Goal: Task Accomplishment & Management: Manage account settings

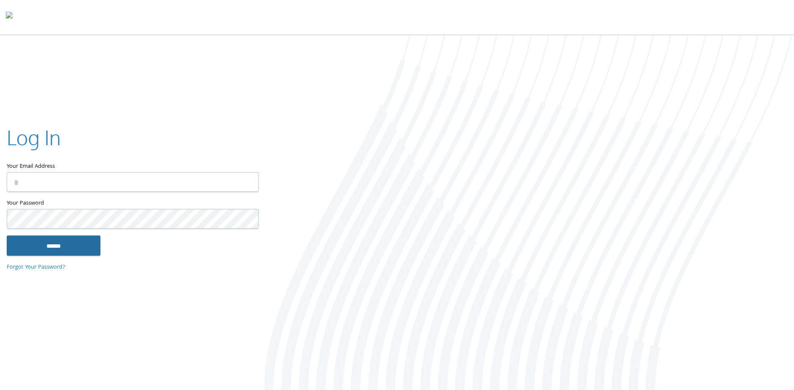
type input "**********"
click at [68, 242] on input "******" at bounding box center [54, 246] width 94 height 20
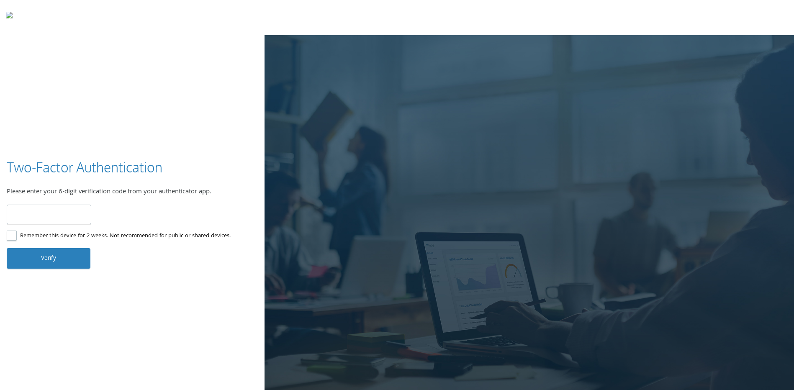
click at [51, 214] on input "number" at bounding box center [49, 215] width 85 height 20
type input "******"
